Goal: Task Accomplishment & Management: Manage account settings

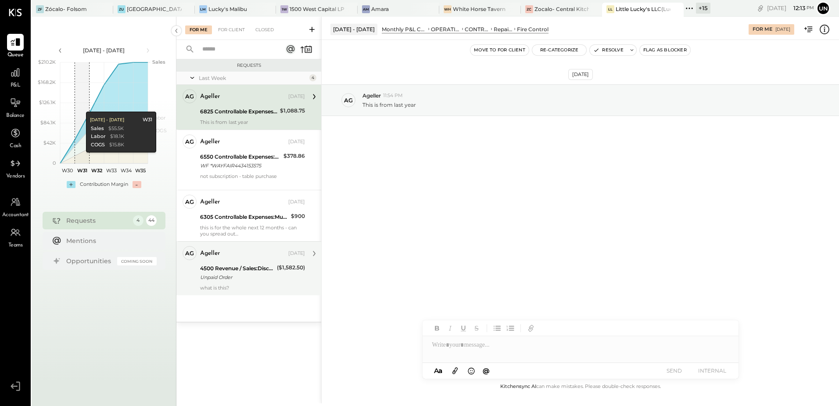
click at [272, 273] on div "Unpaid Order" at bounding box center [237, 277] width 74 height 9
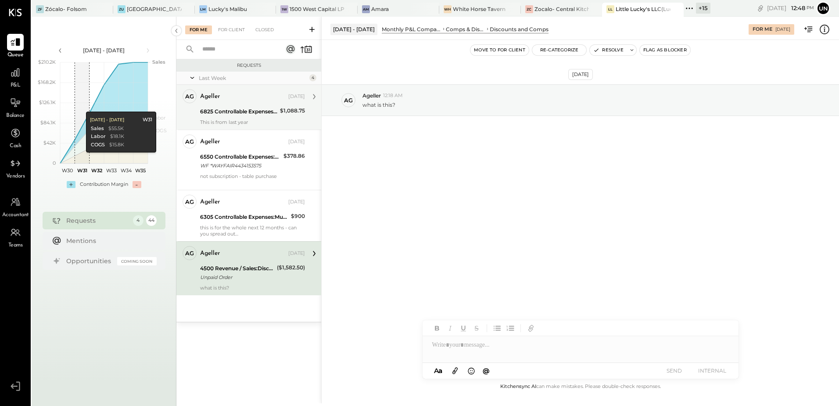
click at [255, 117] on div "Ageller [DATE] 6825 Controllable Expenses:Repairs & Maintenance:Fire Control $1…" at bounding box center [252, 107] width 105 height 36
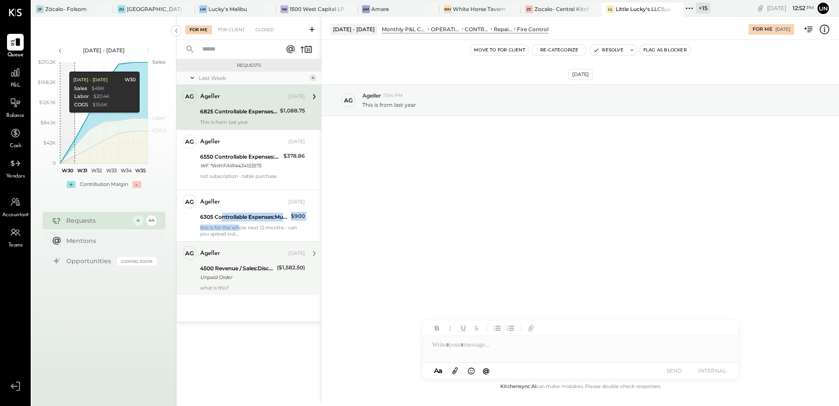
drag, startPoint x: 263, startPoint y: 236, endPoint x: 312, endPoint y: 251, distance: 50.4
click at [276, 240] on div "Ag Ageller Owner Ageller [DATE] 6305 Controllable Expenses:Music & DJ $900 this…" at bounding box center [248, 215] width 145 height 51
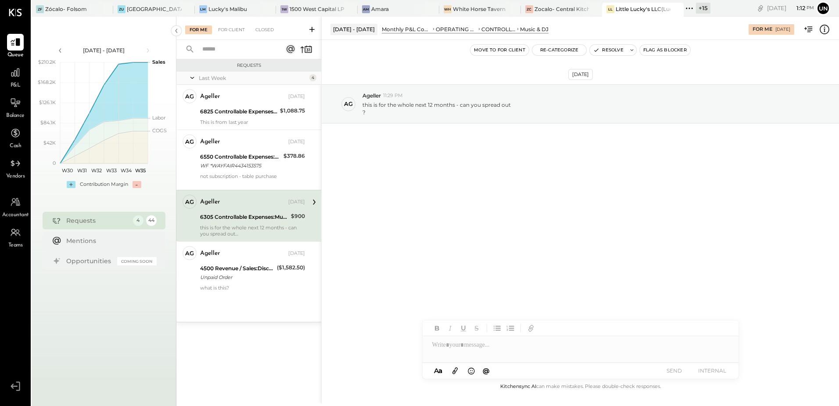
click at [426, 141] on div "[DATE] Ag Ageller 11:29 PM this is for the whole next 12 months - can you sprea…" at bounding box center [581, 125] width 518 height 127
click at [426, 146] on div "[DATE] Ag Ageller 11:29 PM this is for the whole next 12 months - can you sprea…" at bounding box center [581, 125] width 518 height 127
